Goal: Task Accomplishment & Management: Use online tool/utility

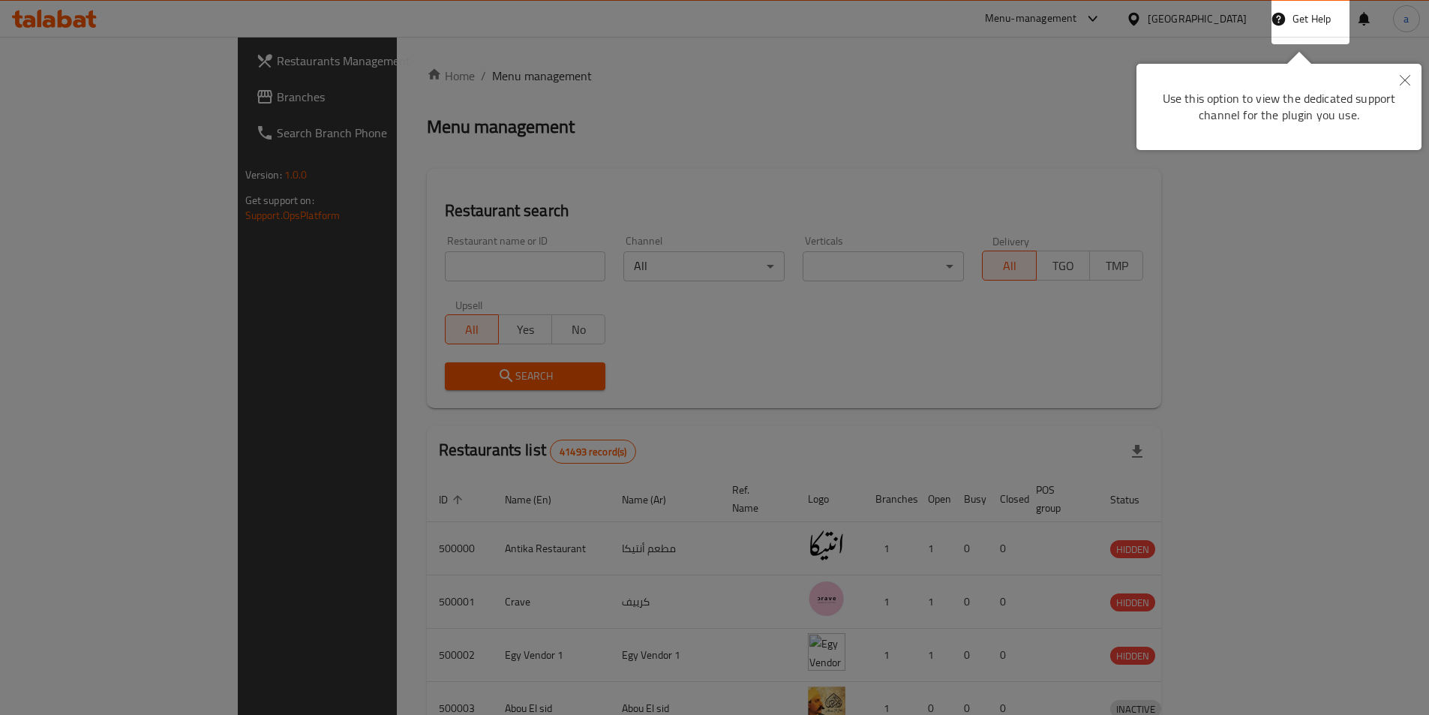
click at [1026, 189] on div at bounding box center [714, 357] width 1429 height 715
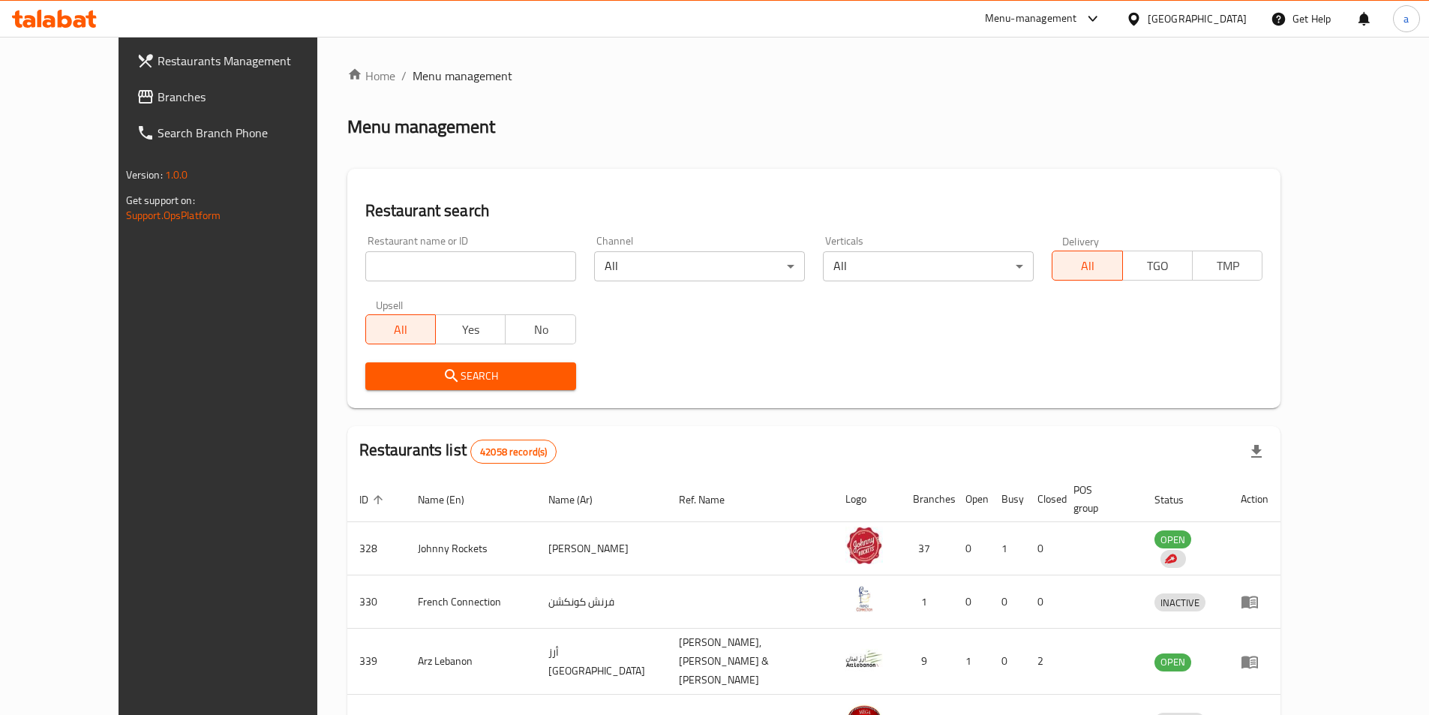
click at [1164, 18] on div "United Arab Emirates" at bounding box center [1197, 19] width 99 height 17
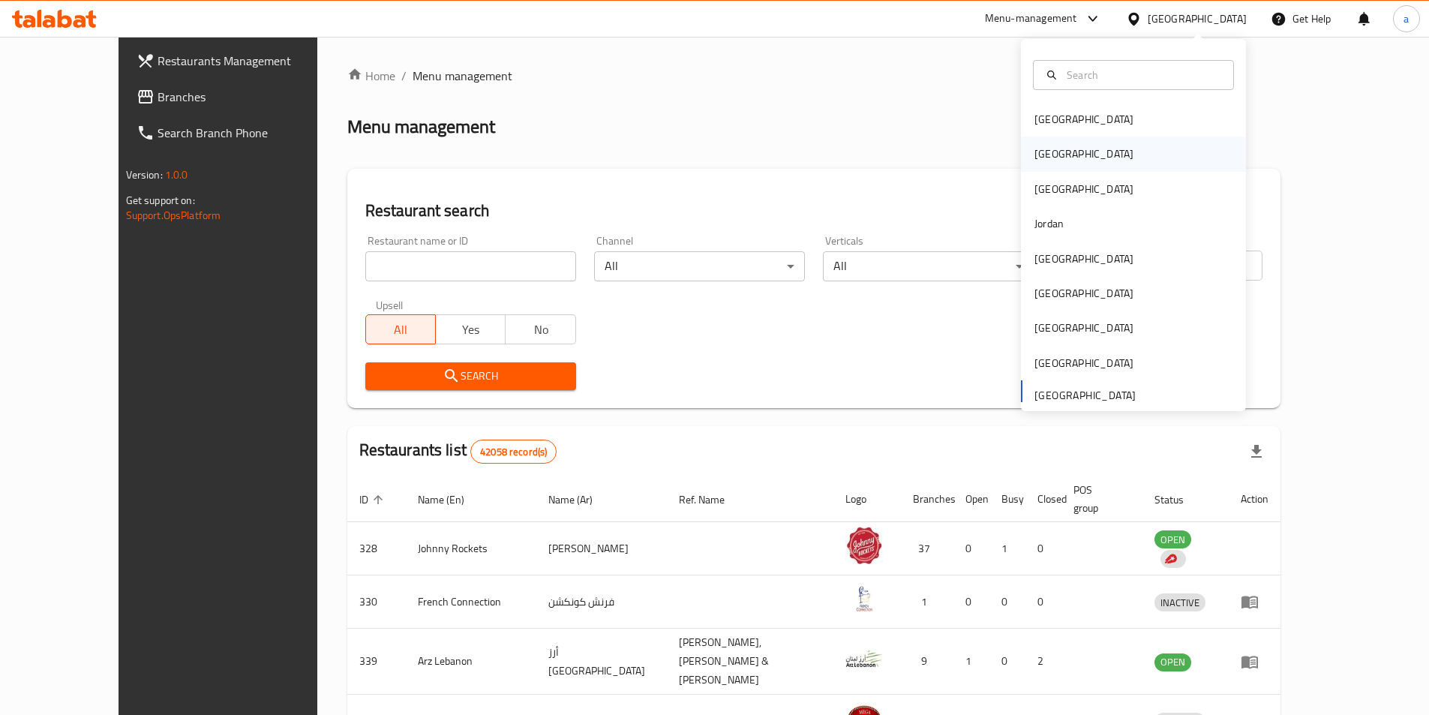
click at [1045, 161] on div "[GEOGRAPHIC_DATA]" at bounding box center [1084, 154] width 99 height 17
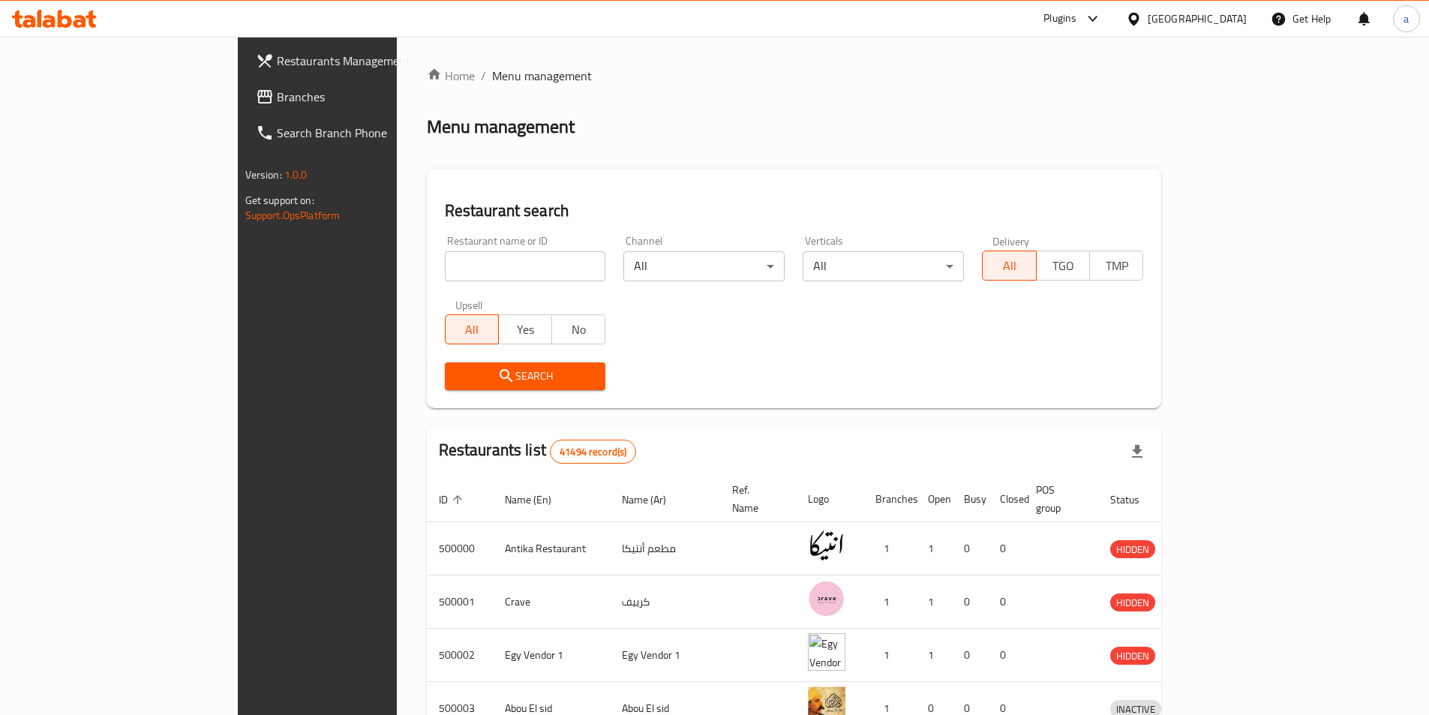
click at [277, 97] on span "Branches" at bounding box center [371, 97] width 188 height 18
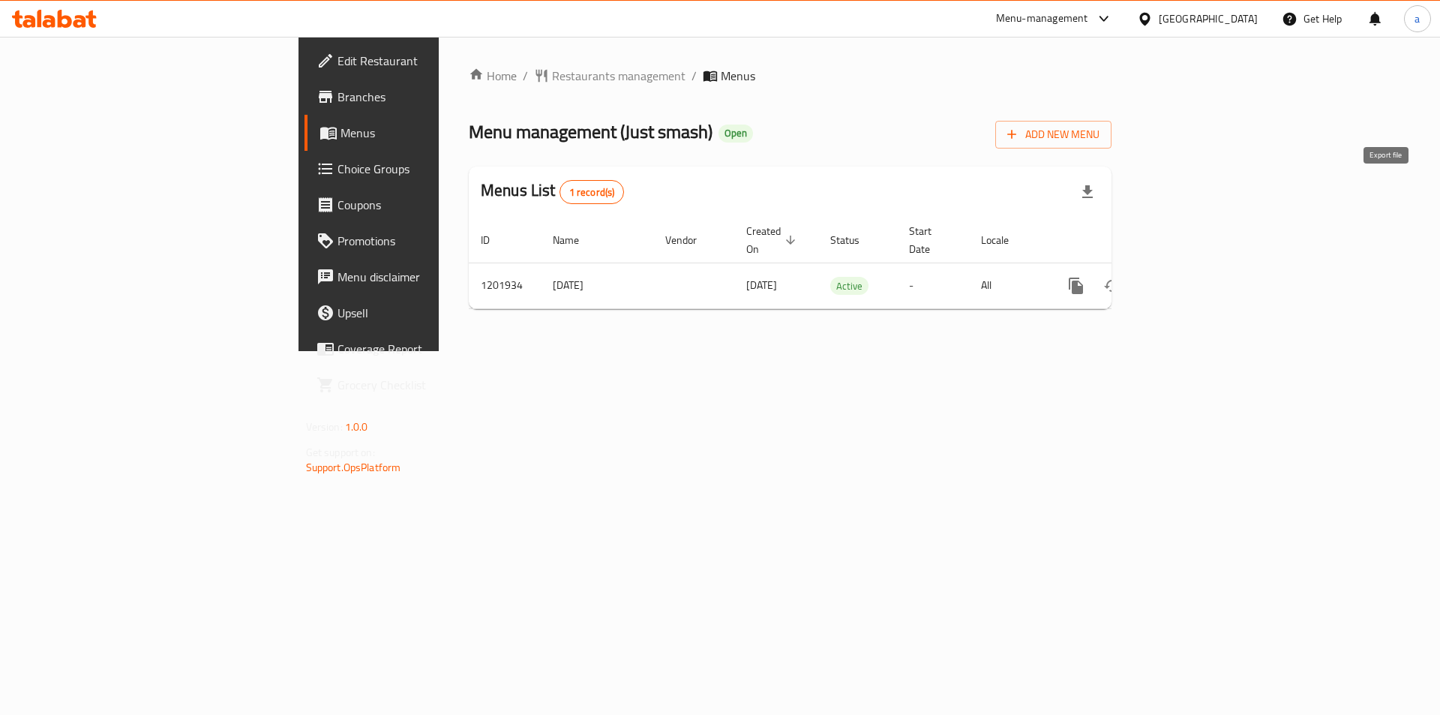
click at [1093, 188] on icon "button" at bounding box center [1088, 191] width 11 height 13
click at [1023, 122] on div "Menu management ( Just smash ) Open Add New Menu" at bounding box center [790, 132] width 643 height 34
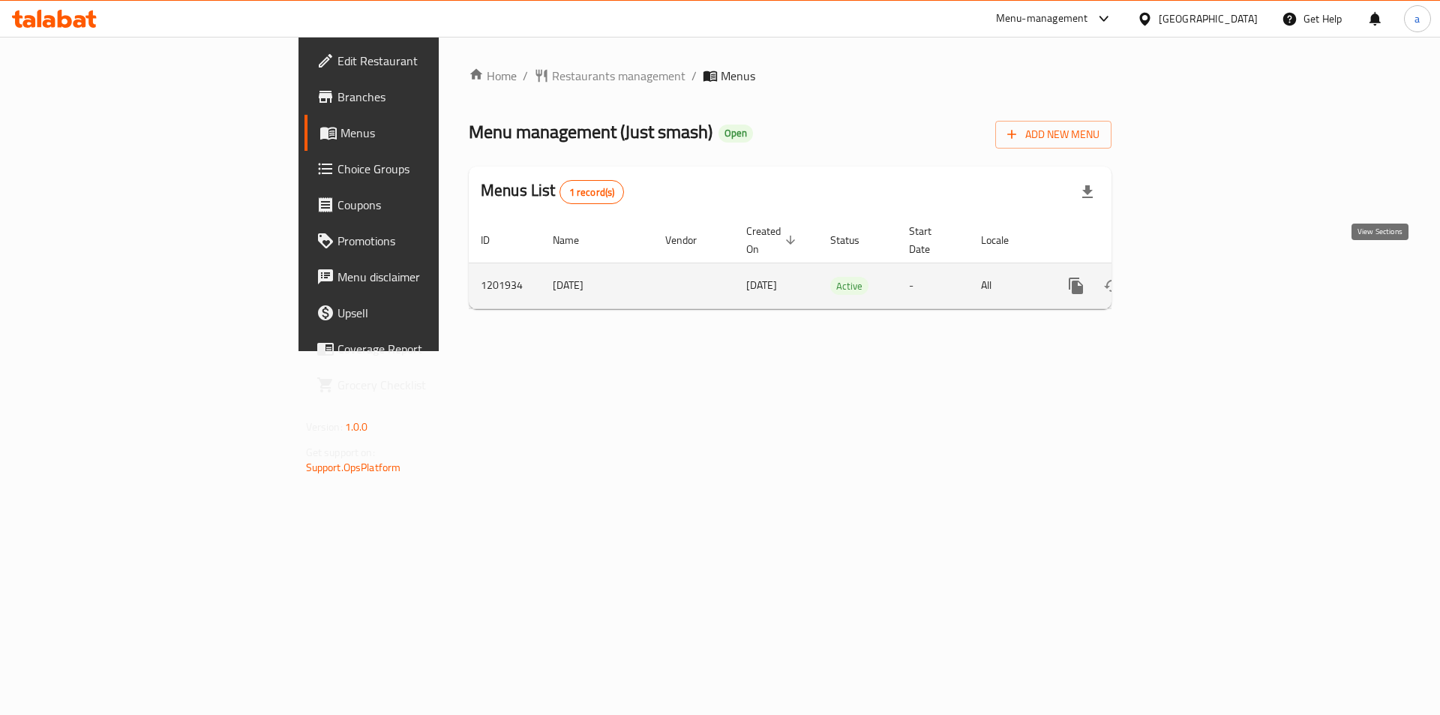
click at [1194, 277] on icon "enhanced table" at bounding box center [1185, 286] width 18 height 18
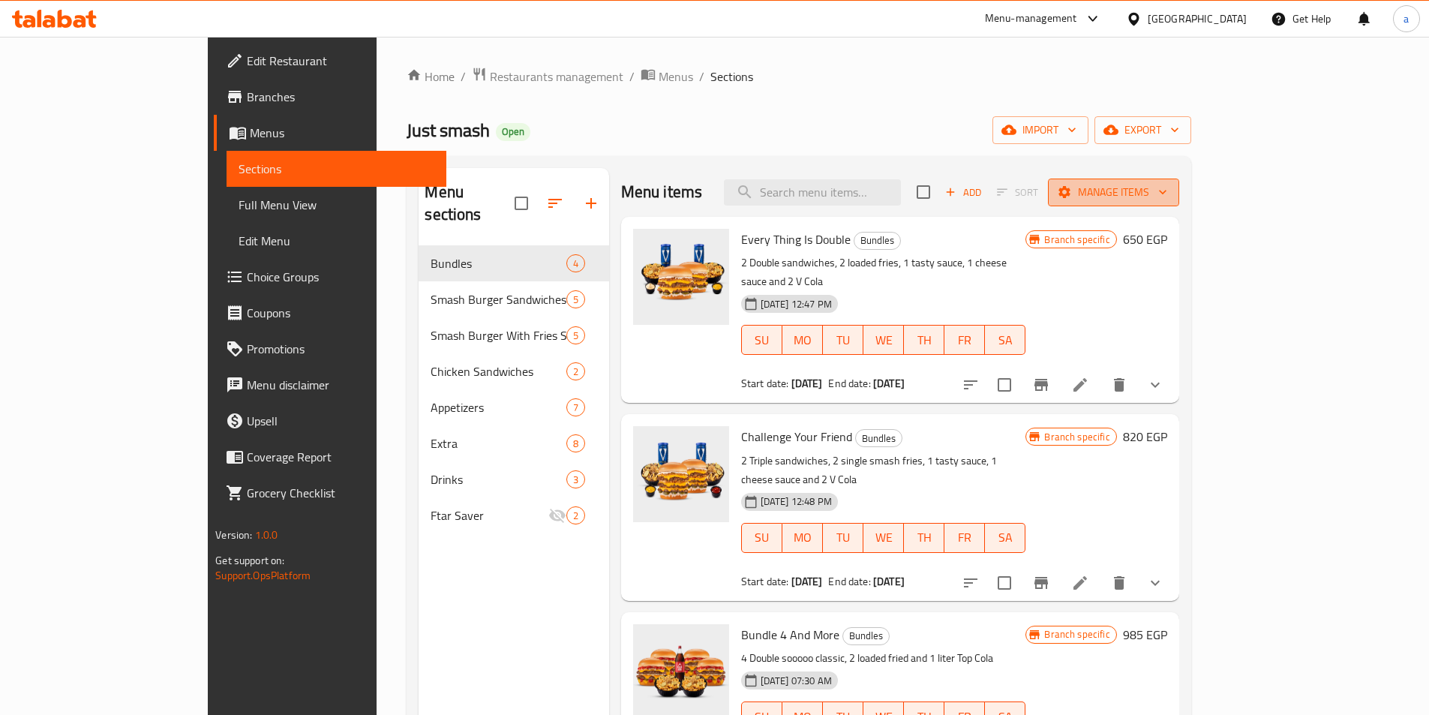
click at [1167, 189] on span "Manage items" at bounding box center [1113, 192] width 107 height 19
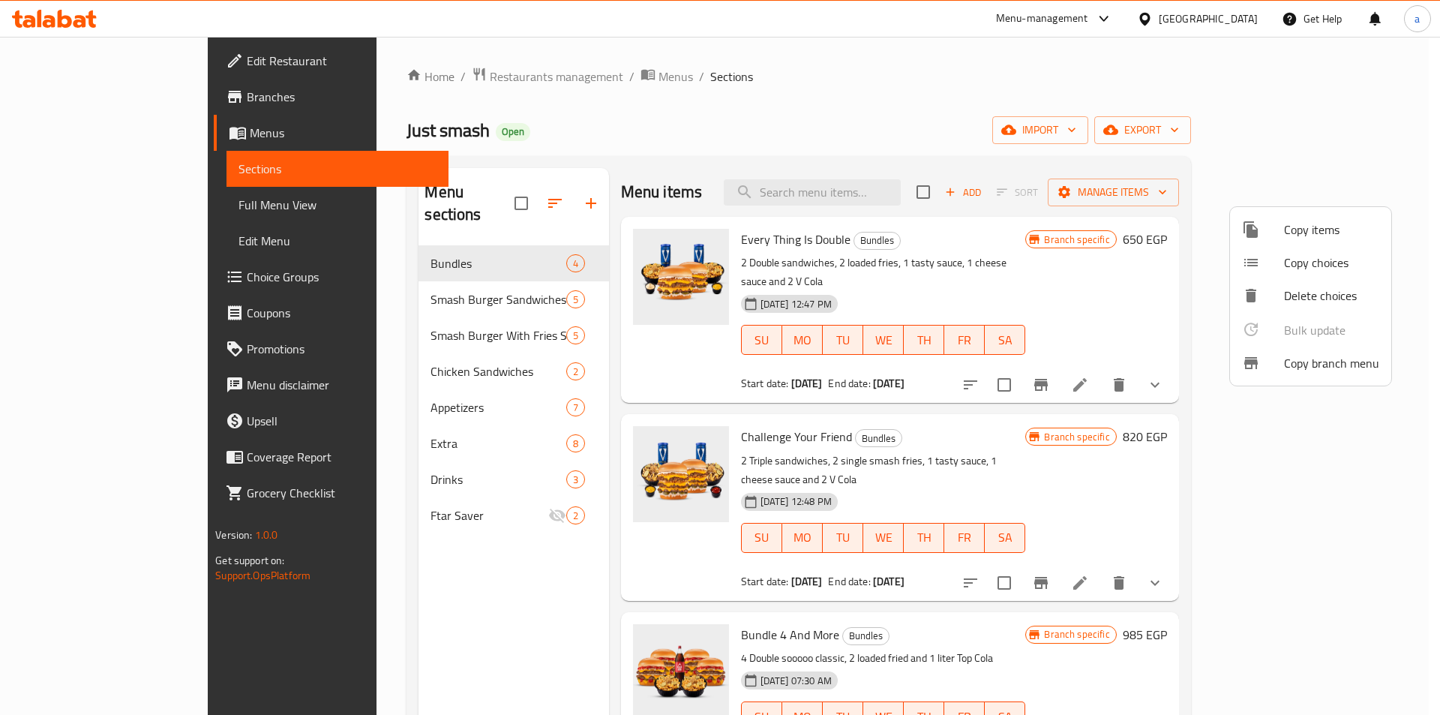
click at [1287, 358] on span "Copy branch menu" at bounding box center [1331, 363] width 95 height 18
